Goal: Information Seeking & Learning: Learn about a topic

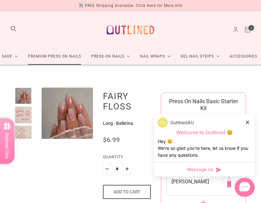
click at [48, 59] on link "Premium Press On Nails" at bounding box center [54, 56] width 63 height 17
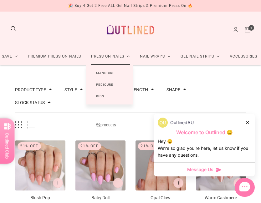
click at [110, 73] on link "Manicure" at bounding box center [105, 73] width 38 height 12
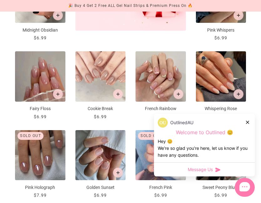
scroll to position [253, 0]
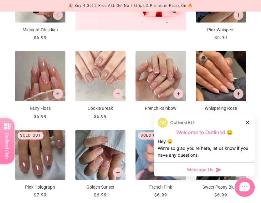
click at [248, 121] on icon at bounding box center [247, 122] width 3 height 3
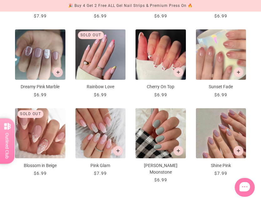
scroll to position [439, 0]
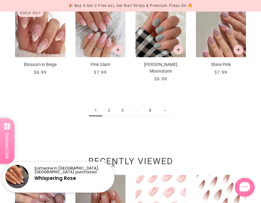
click at [108, 105] on link "2" at bounding box center [108, 111] width 13 height 12
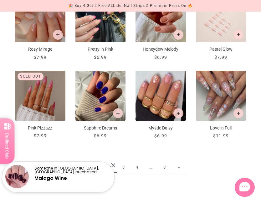
scroll to position [464, 0]
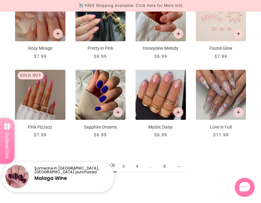
click at [124, 167] on link "3" at bounding box center [123, 167] width 13 height 12
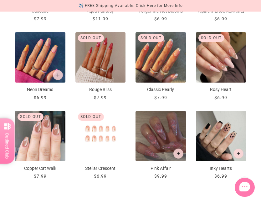
scroll to position [432, 0]
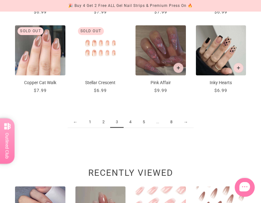
click at [130, 124] on link "4" at bounding box center [129, 122] width 13 height 12
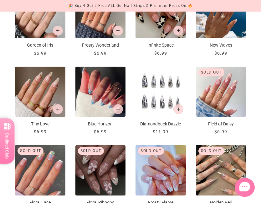
scroll to position [350, 0]
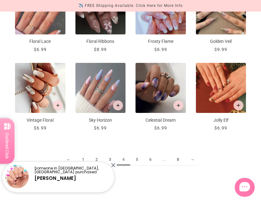
click at [139, 158] on link "5" at bounding box center [136, 160] width 13 height 12
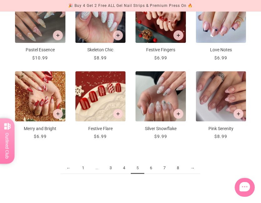
scroll to position [467, 0]
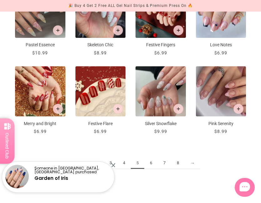
click at [151, 159] on link "6" at bounding box center [150, 163] width 13 height 12
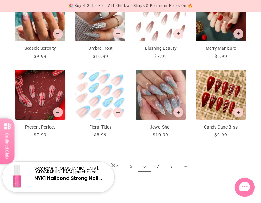
scroll to position [465, 0]
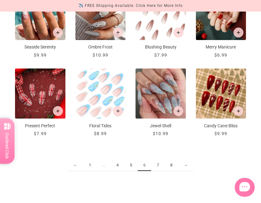
click at [160, 165] on link "7" at bounding box center [157, 165] width 13 height 12
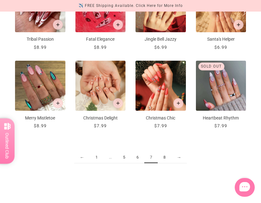
scroll to position [473, 0]
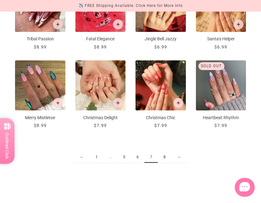
click at [166, 155] on link "8" at bounding box center [164, 157] width 13 height 12
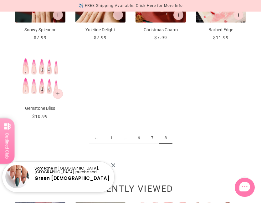
scroll to position [364, 0]
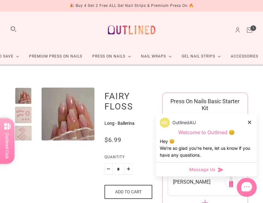
click at [26, 131] on div at bounding box center [23, 134] width 17 height 17
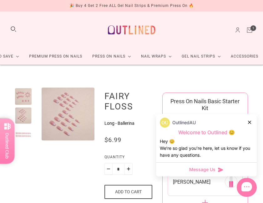
scroll to position [20, 0]
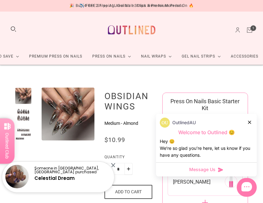
click at [22, 140] on div at bounding box center [23, 134] width 17 height 17
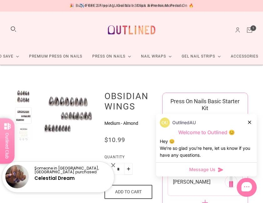
scroll to position [20, 0]
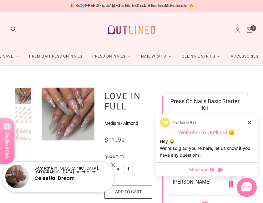
click at [23, 115] on div at bounding box center [23, 115] width 17 height 17
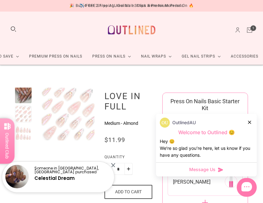
click at [24, 131] on div at bounding box center [23, 133] width 17 height 17
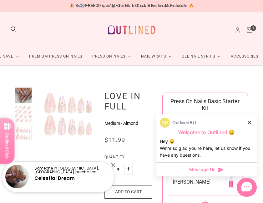
scroll to position [2, 0]
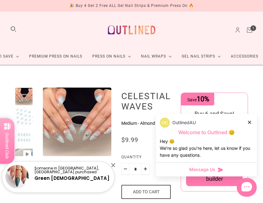
click at [25, 130] on div at bounding box center [24, 137] width 18 height 18
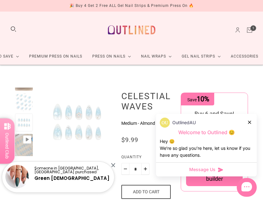
scroll to position [15, 0]
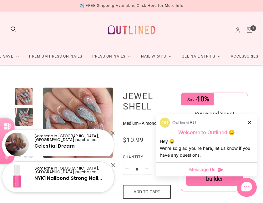
click at [251, 124] on div at bounding box center [250, 122] width 4 height 7
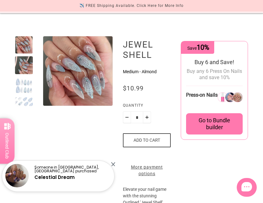
scroll to position [59, 0]
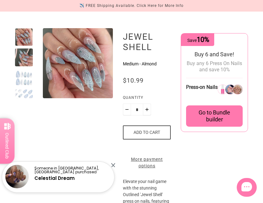
click at [21, 77] on div at bounding box center [24, 78] width 18 height 18
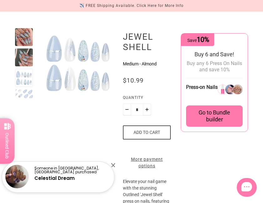
scroll to position [9, 0]
